Goal: Find specific page/section: Find specific page/section

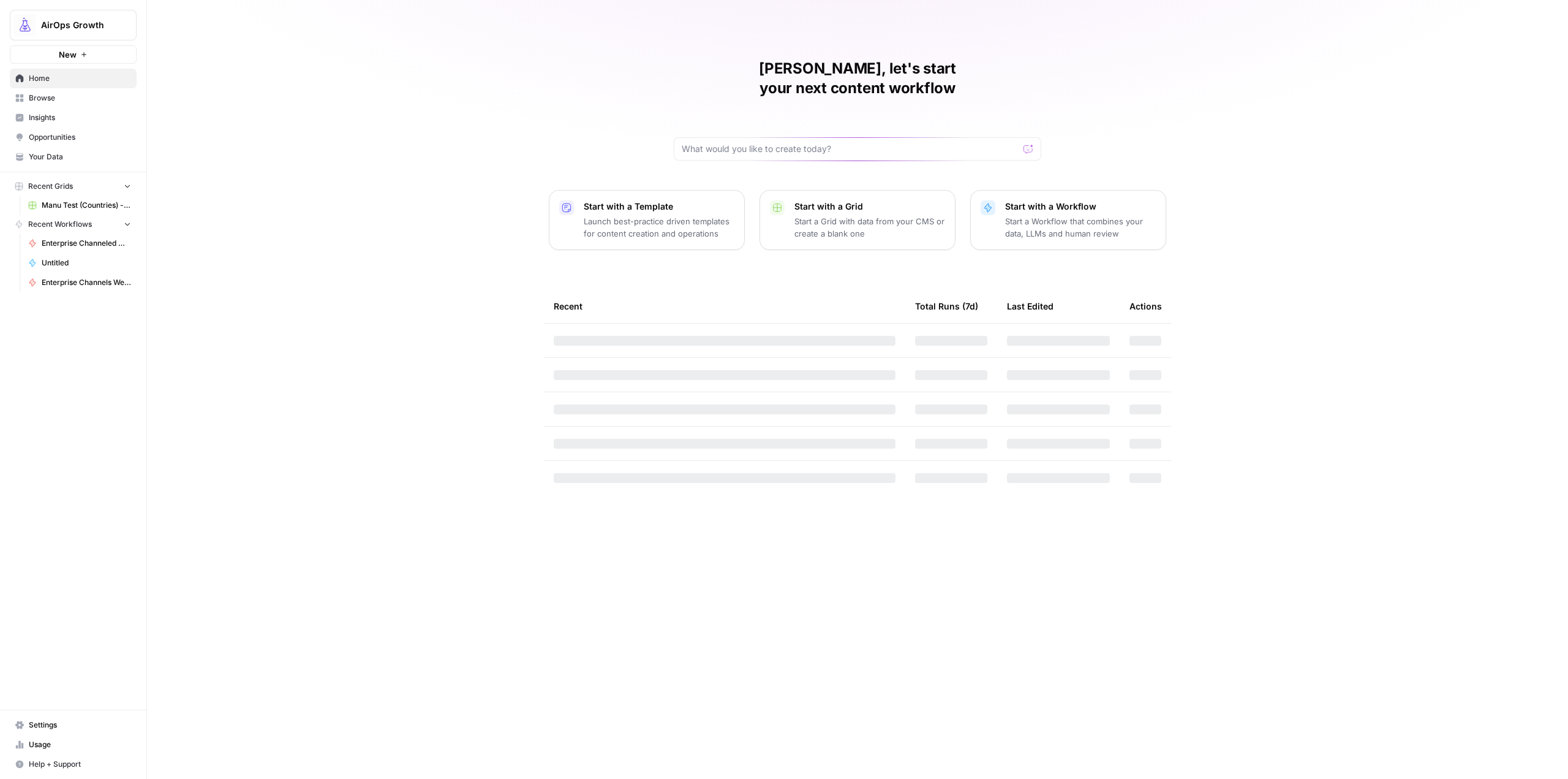
click at [73, 80] on span "Home" at bounding box center [80, 78] width 102 height 11
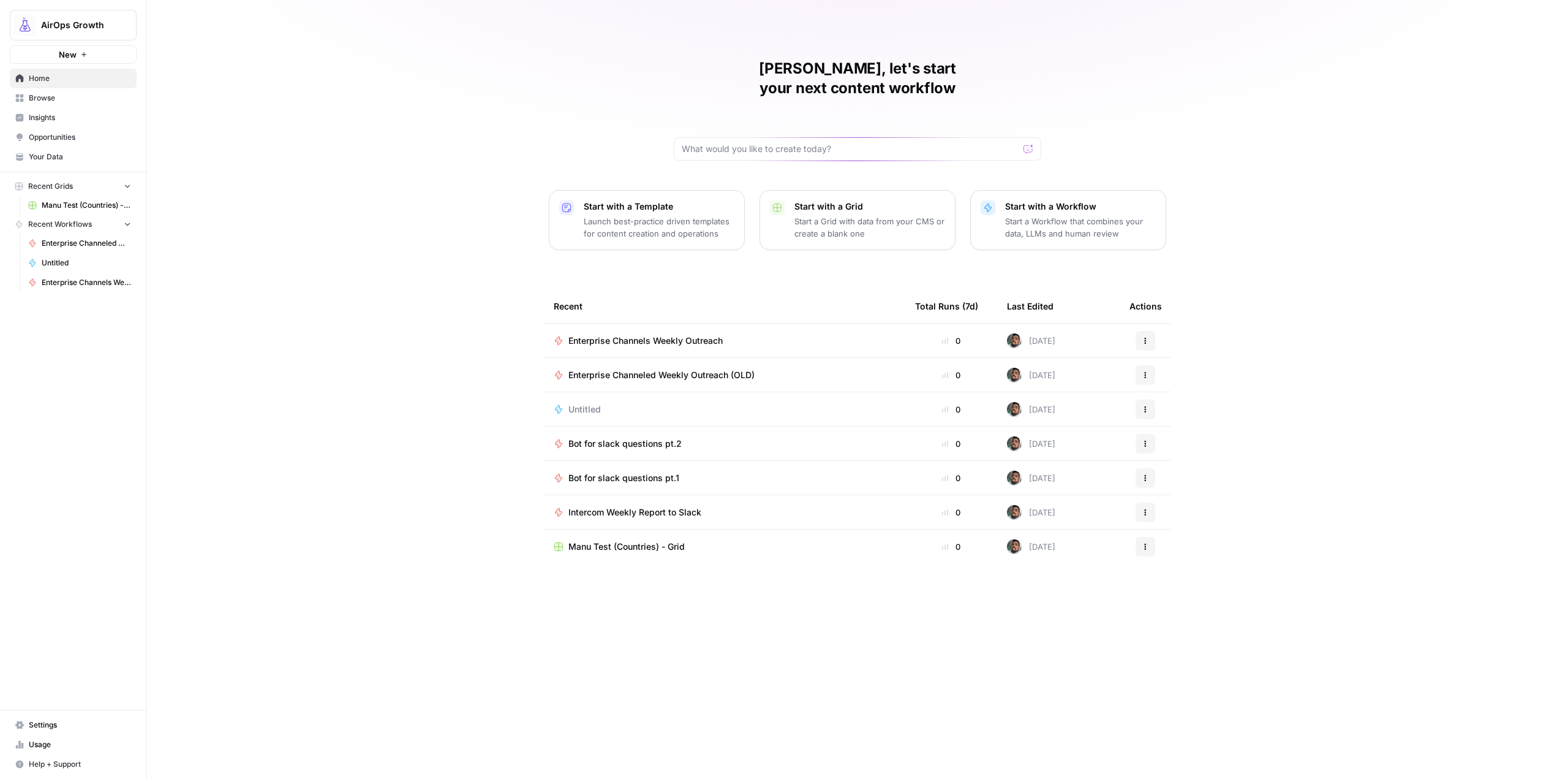
click at [68, 101] on span "Browse" at bounding box center [80, 98] width 102 height 11
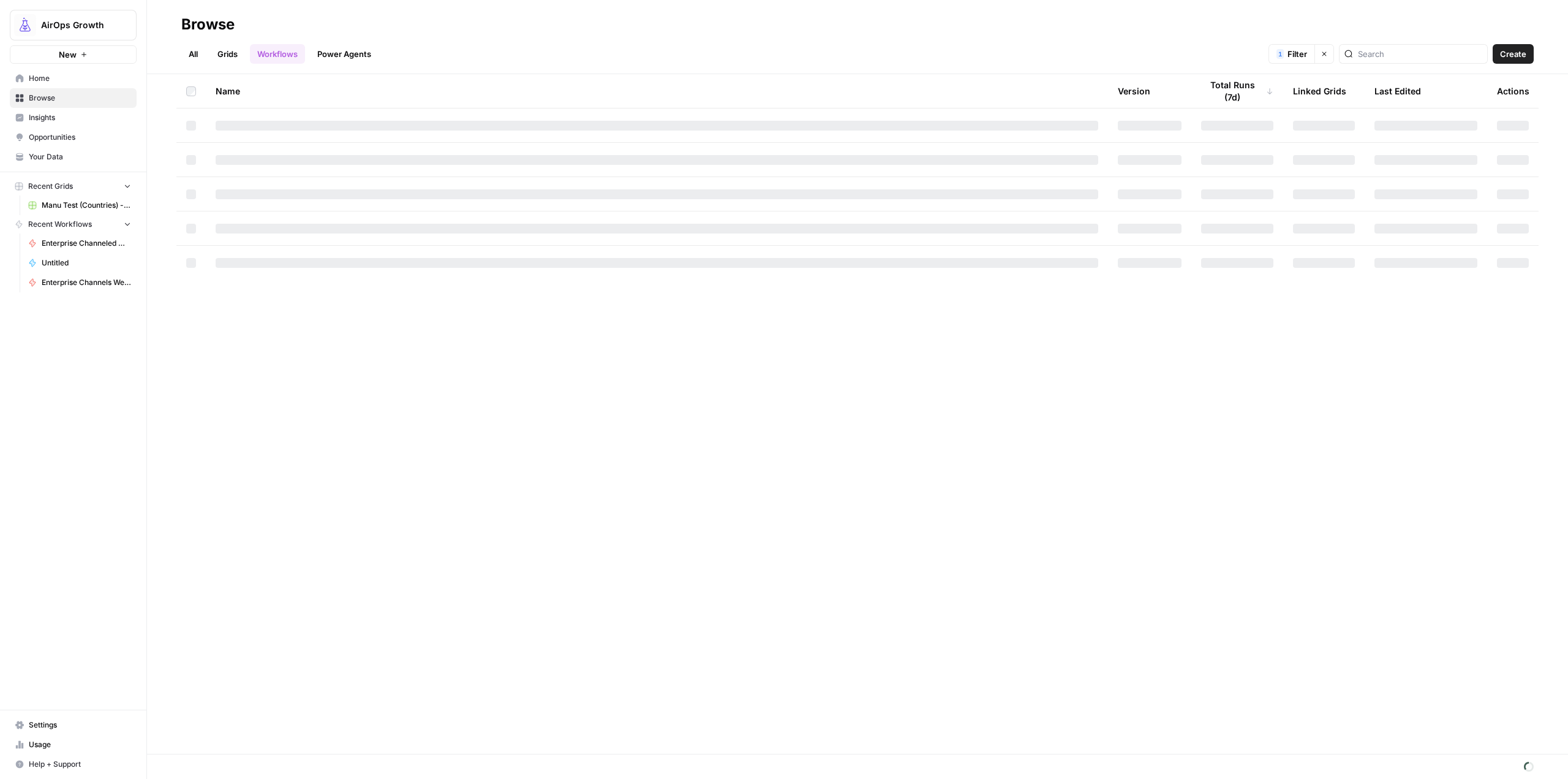
click at [534, 29] on div "Browse" at bounding box center [857, 25] width 1352 height 20
click at [1307, 51] on span "Filter" at bounding box center [1298, 53] width 20 height 12
type input "Manuel Sheen"
click at [1334, 56] on button "Clear filters" at bounding box center [1325, 54] width 20 height 20
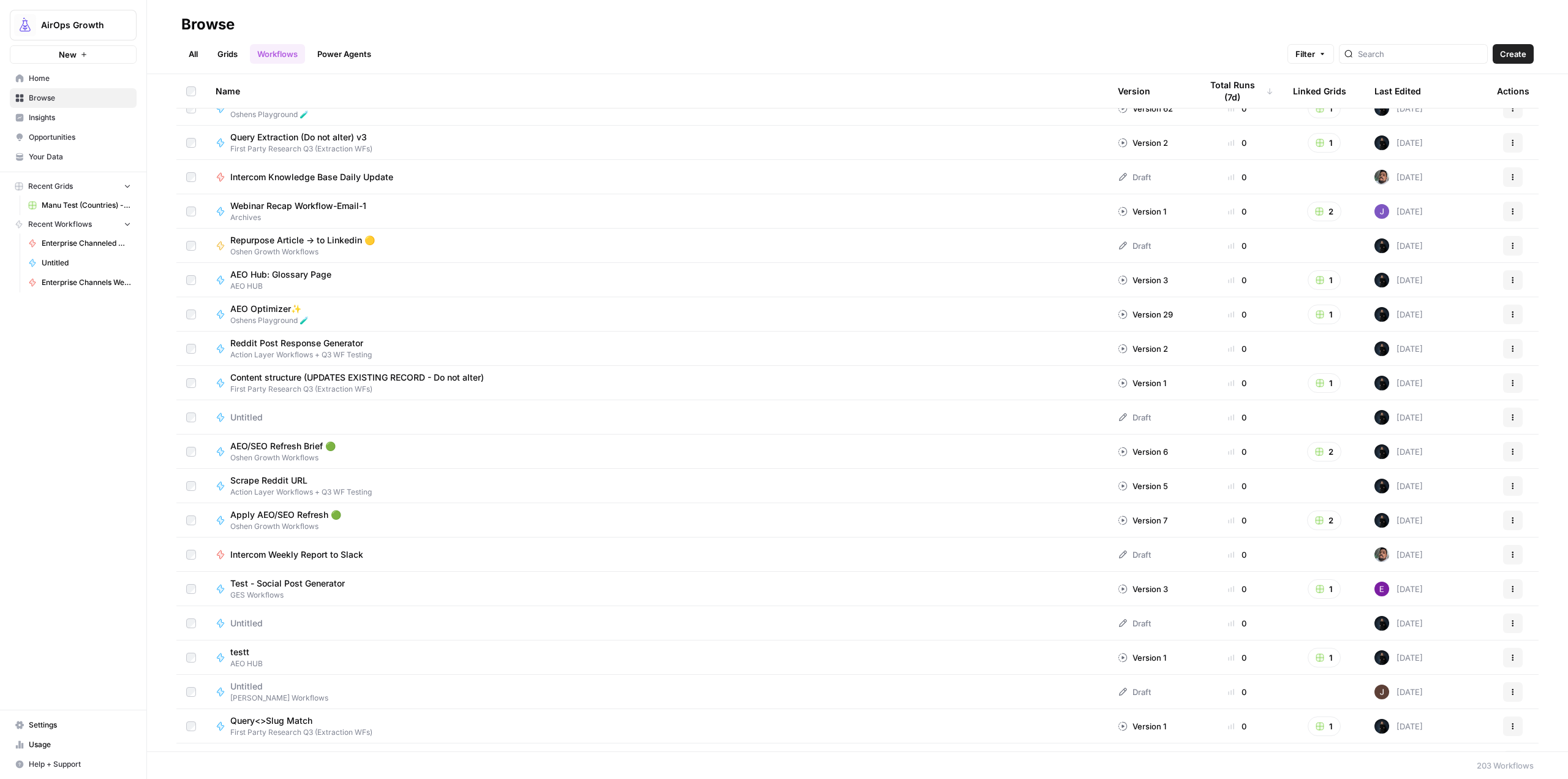
scroll to position [2697, 0]
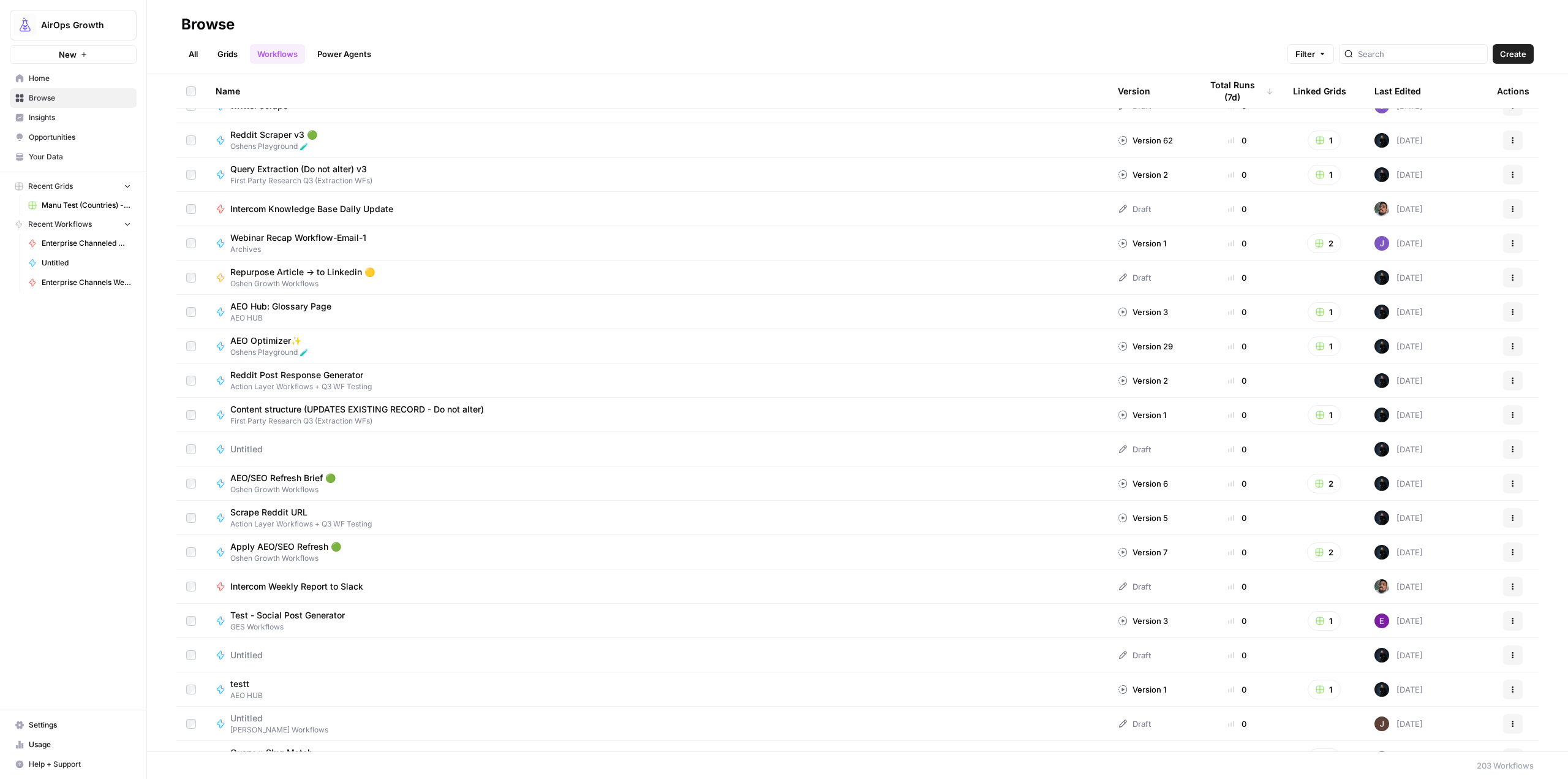
click at [343, 204] on span "Intercom Knowledge Base Daily Update" at bounding box center [311, 209] width 163 height 12
